Goal: Transaction & Acquisition: Purchase product/service

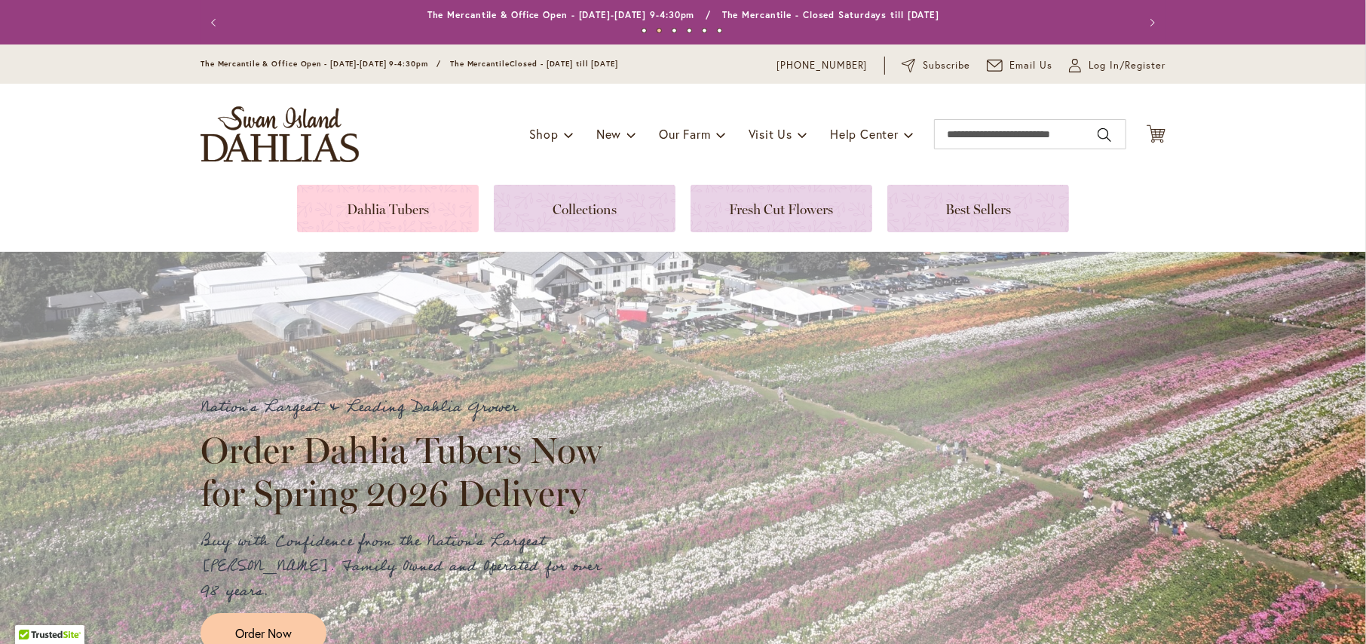
click at [387, 210] on link at bounding box center [388, 208] width 182 height 47
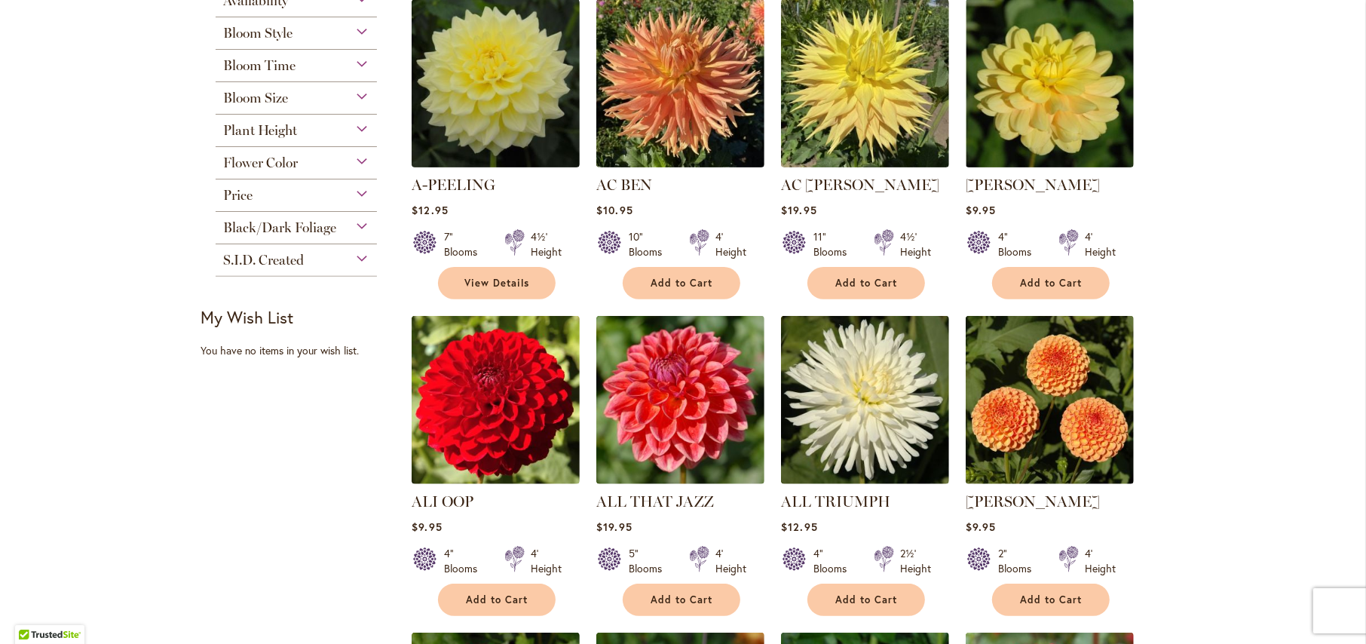
scroll to position [151, 0]
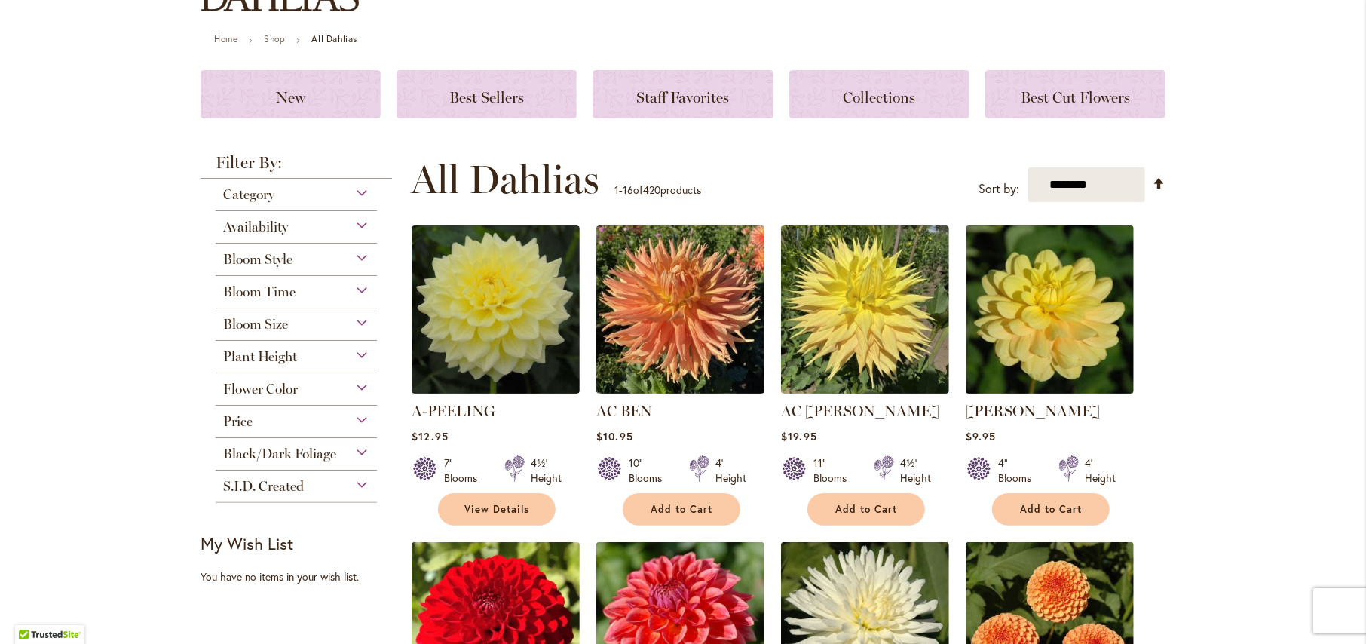
click at [317, 318] on div "Bloom Size" at bounding box center [296, 320] width 161 height 24
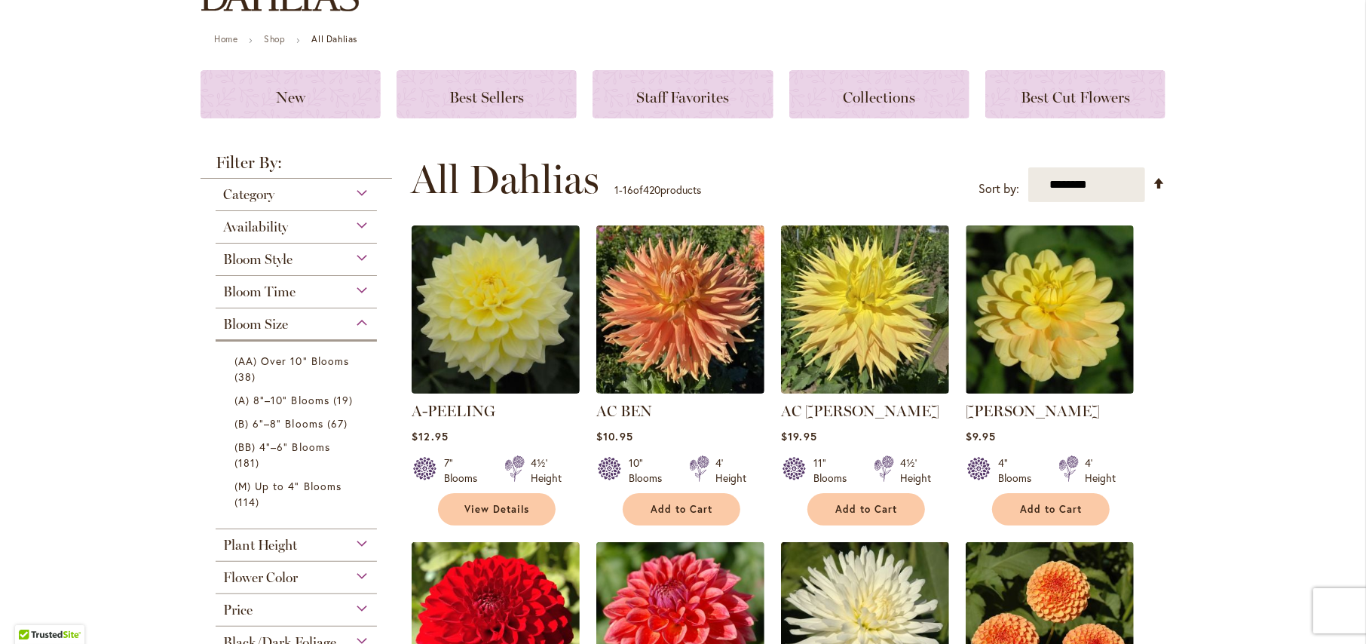
click at [356, 319] on div "Bloom Size" at bounding box center [296, 320] width 161 height 24
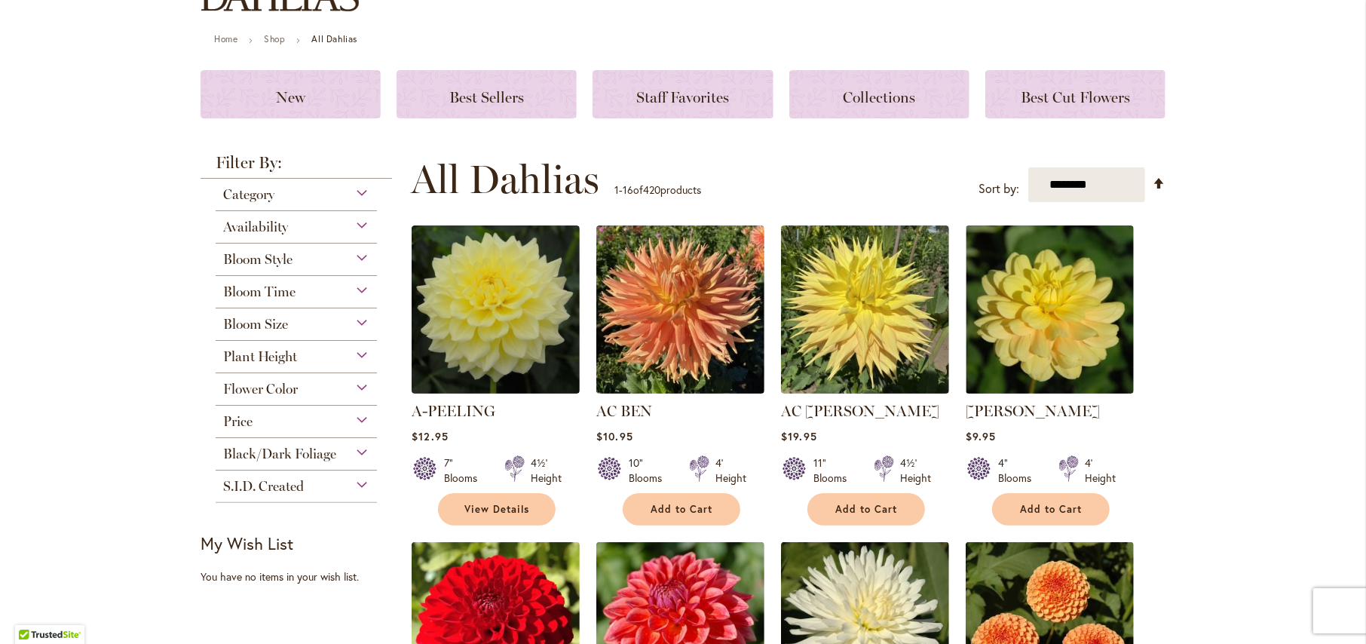
click at [358, 350] on div "Plant Height" at bounding box center [296, 353] width 161 height 24
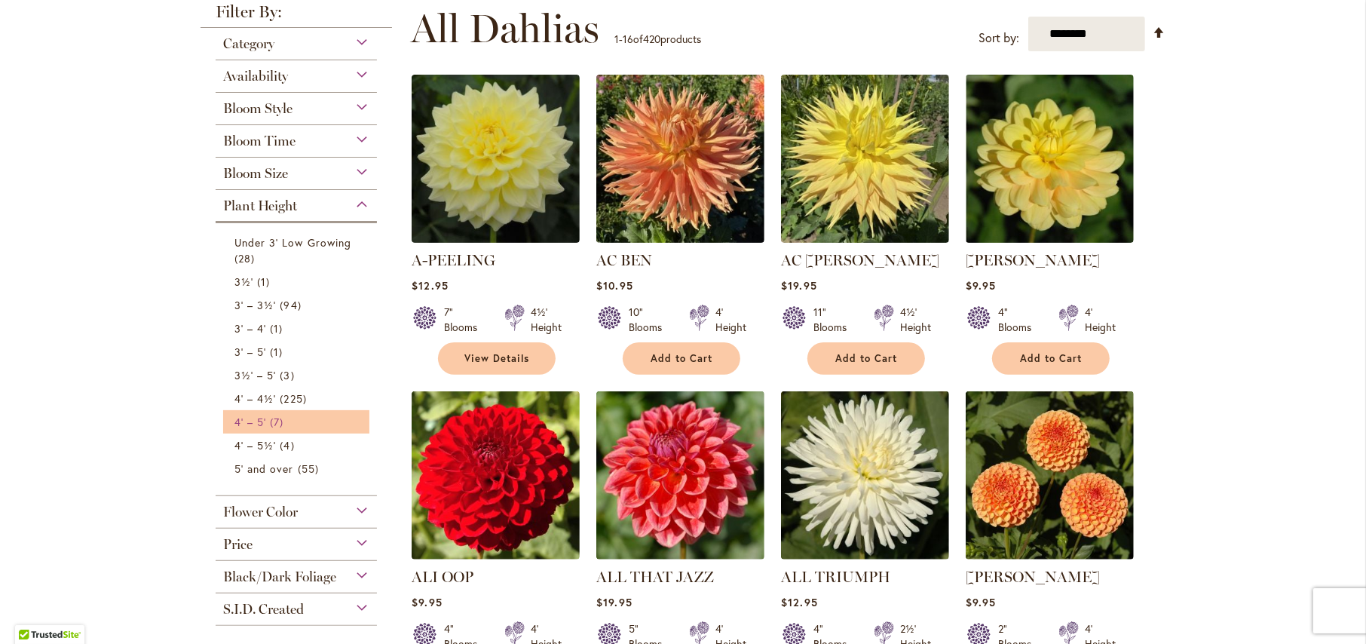
scroll to position [377, 0]
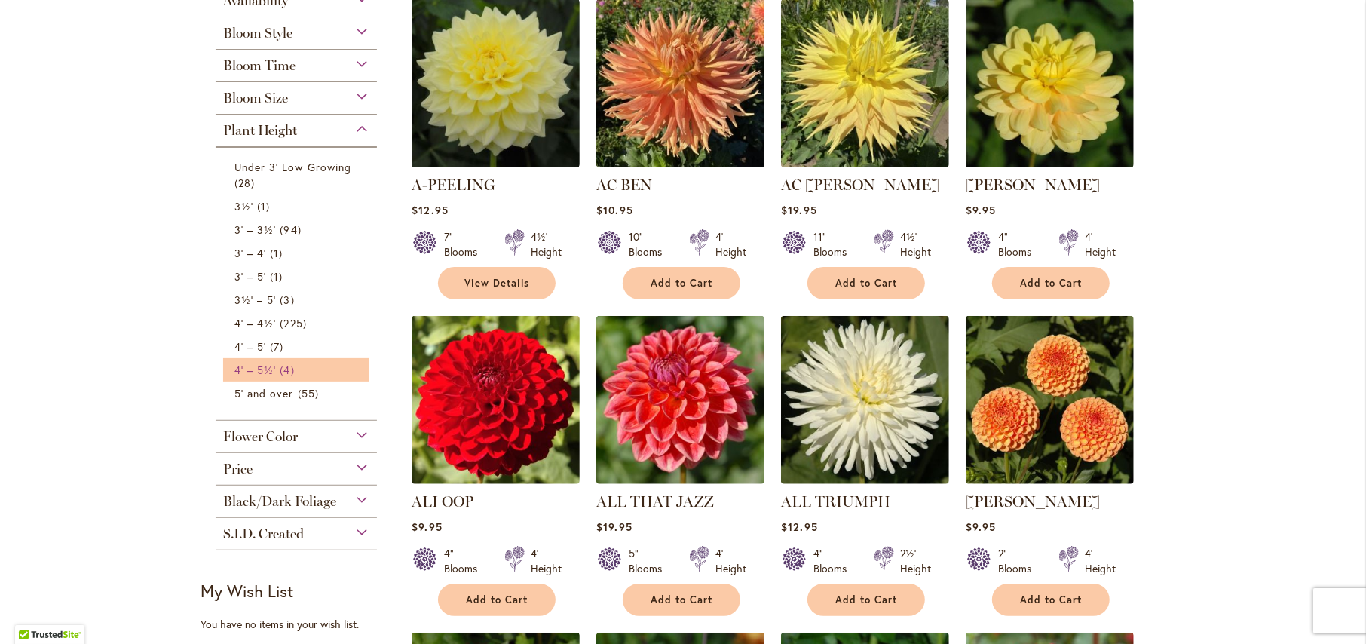
click at [295, 365] on link "4' – 5½' 4 items" at bounding box center [297, 370] width 127 height 16
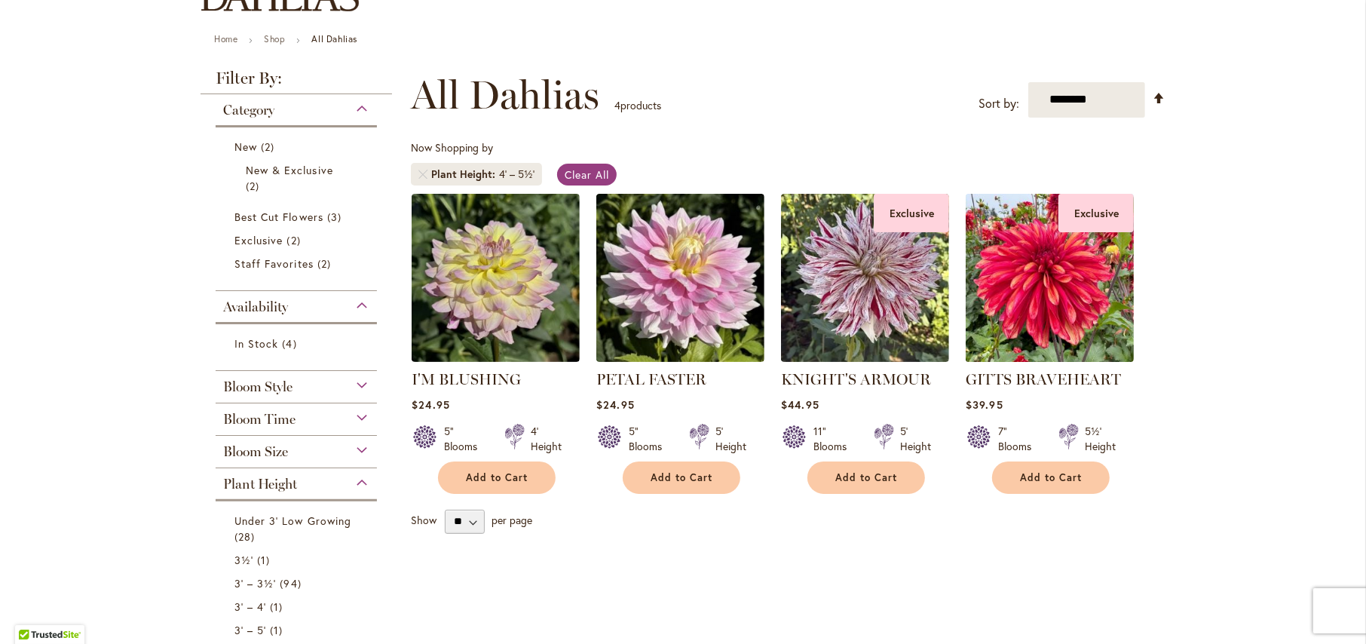
scroll to position [75, 0]
